Goal: Transaction & Acquisition: Purchase product/service

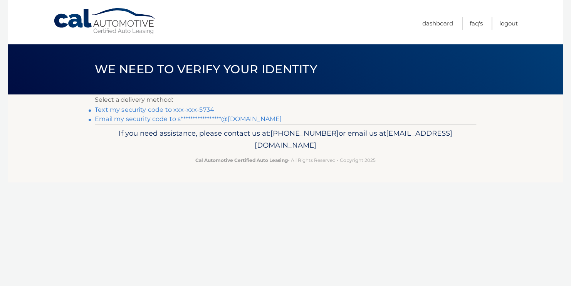
click at [202, 109] on link "Text my security code to xxx-xxx-5734" at bounding box center [154, 109] width 119 height 7
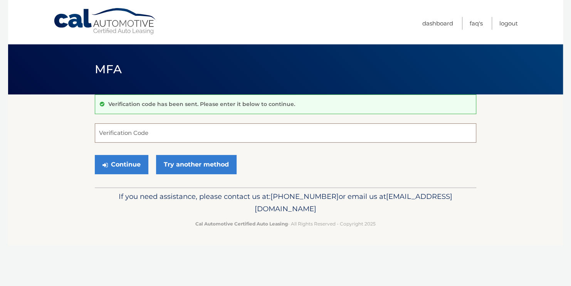
click at [156, 132] on input "Verification Code" at bounding box center [285, 132] width 381 height 19
type input "258988"
click at [95, 155] on button "Continue" at bounding box center [122, 164] width 54 height 19
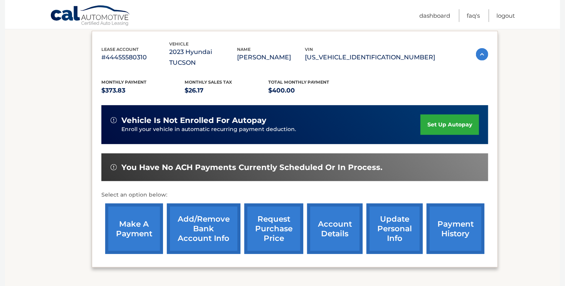
scroll to position [125, 0]
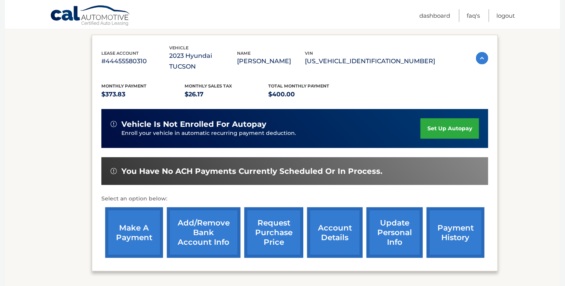
click at [130, 225] on link "make a payment" at bounding box center [134, 232] width 58 height 50
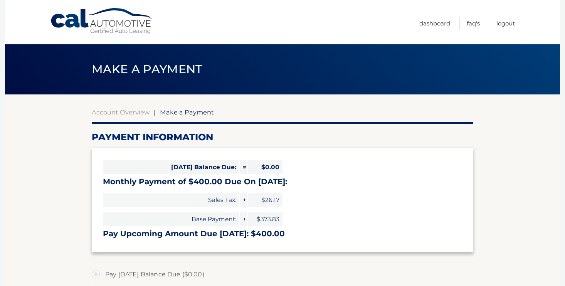
select select "ZDkxYzBmZjAtODdhNy00ZDdmLTlhMTItYzAwMWZkMTY1NmM4"
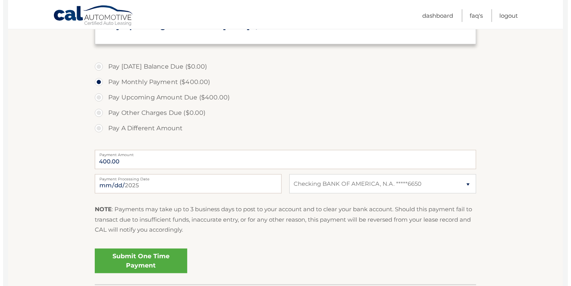
scroll to position [214, 0]
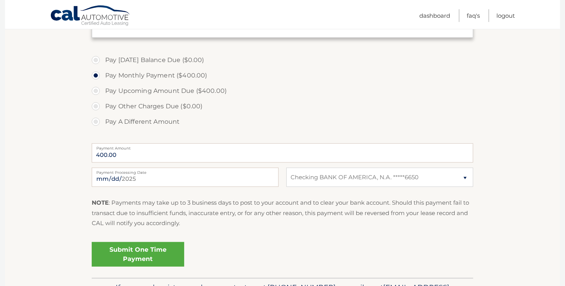
click at [170, 255] on link "Submit One Time Payment" at bounding box center [138, 254] width 92 height 25
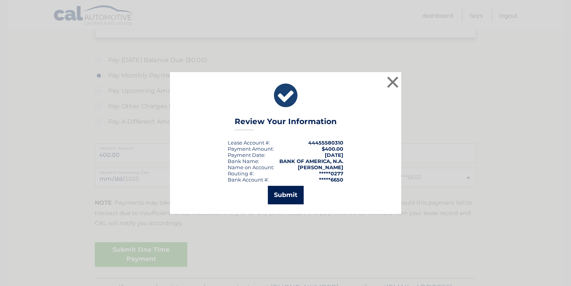
click at [282, 198] on button "Submit" at bounding box center [286, 195] width 36 height 18
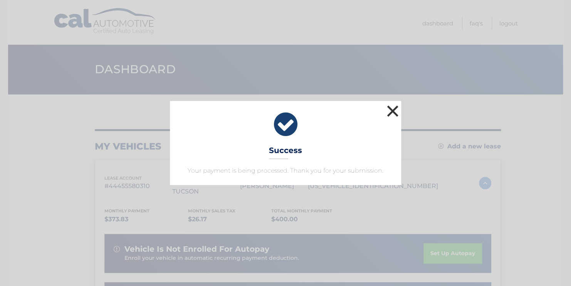
click at [391, 110] on button "×" at bounding box center [392, 110] width 15 height 15
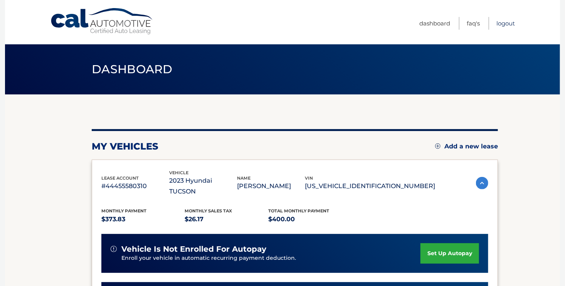
click at [503, 22] on link "Logout" at bounding box center [505, 23] width 18 height 13
